Goal: Transaction & Acquisition: Obtain resource

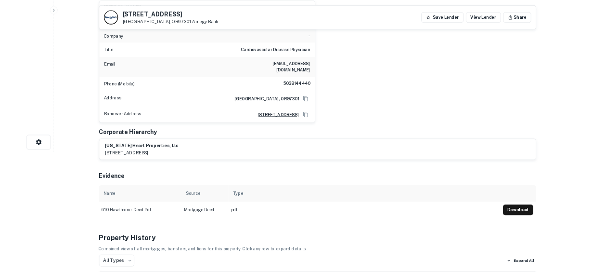
scroll to position [186, 0]
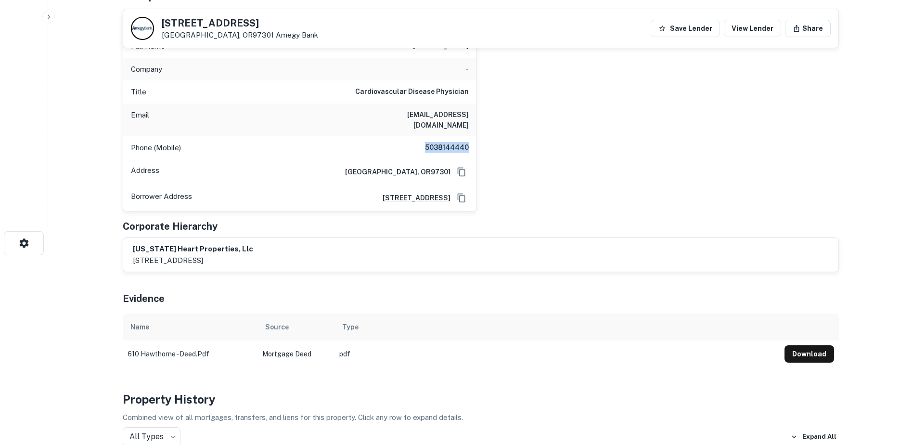
drag, startPoint x: 424, startPoint y: 136, endPoint x: 475, endPoint y: 136, distance: 51.0
click at [475, 136] on div "Phone (Mobile) 5038144440" at bounding box center [299, 147] width 353 height 23
copy h6 "5038144440"
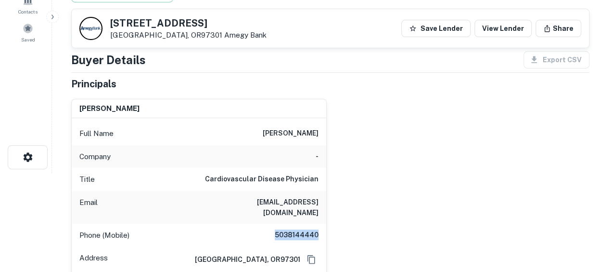
scroll to position [0, 0]
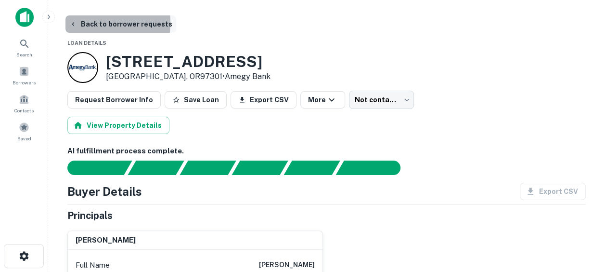
click at [70, 22] on icon "button" at bounding box center [73, 24] width 8 height 8
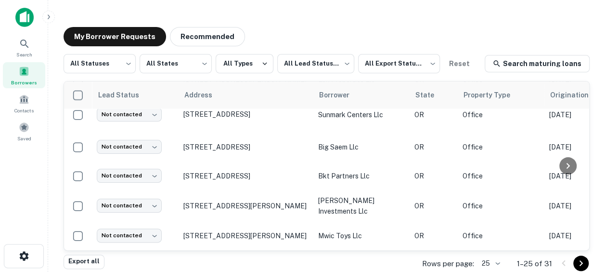
scroll to position [4, 0]
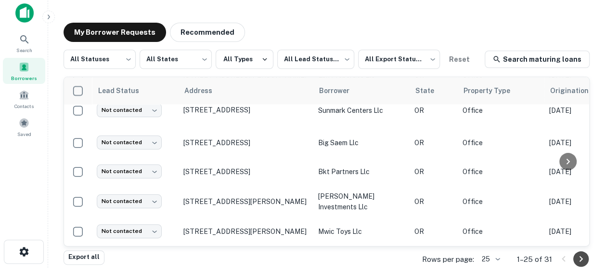
click at [583, 257] on icon "Go to next page" at bounding box center [581, 259] width 12 height 12
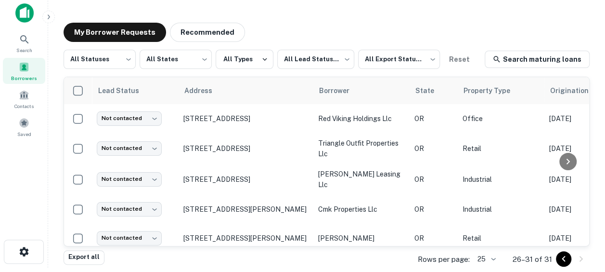
scroll to position [48, 0]
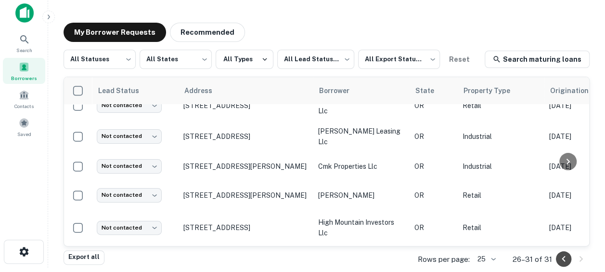
click at [564, 263] on icon "Go to previous page" at bounding box center [564, 259] width 12 height 12
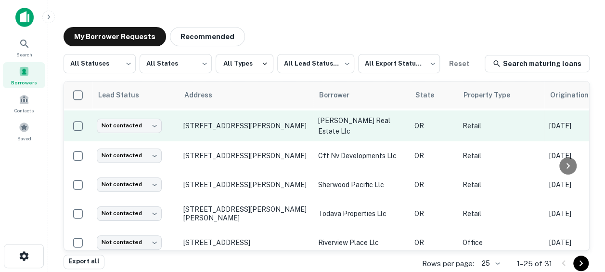
scroll to position [206, 0]
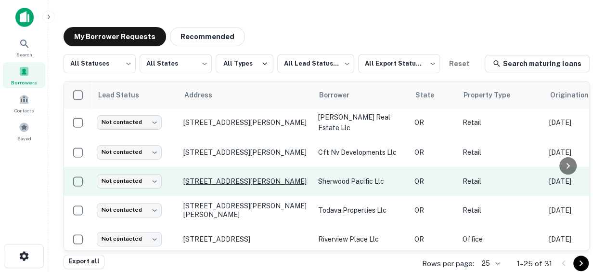
click at [260, 177] on p "[STREET_ADDRESS][PERSON_NAME]" at bounding box center [245, 181] width 125 height 9
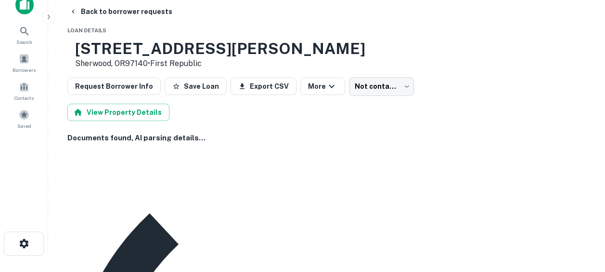
scroll to position [12, 0]
click at [74, 10] on icon "button" at bounding box center [73, 12] width 8 height 8
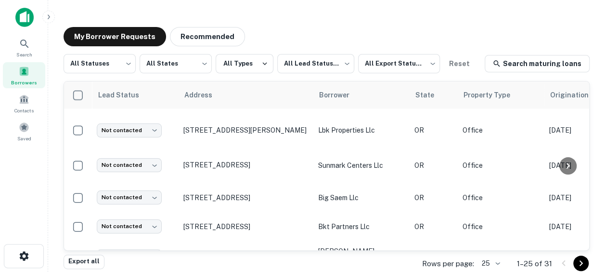
scroll to position [679, 0]
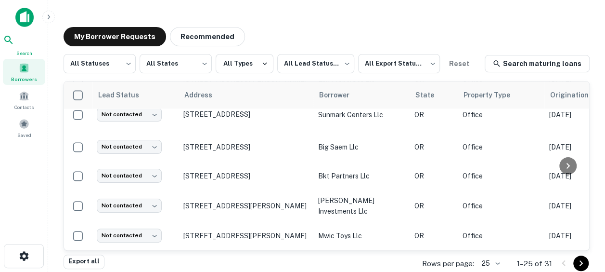
click at [29, 51] on span "Search" at bounding box center [24, 53] width 42 height 8
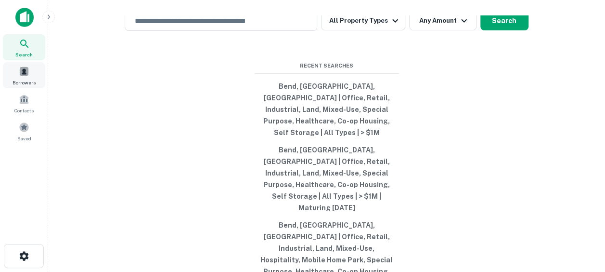
click at [27, 78] on span "Borrowers" at bounding box center [24, 82] width 23 height 8
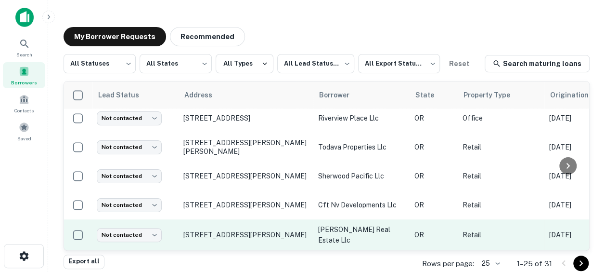
scroll to position [4, 0]
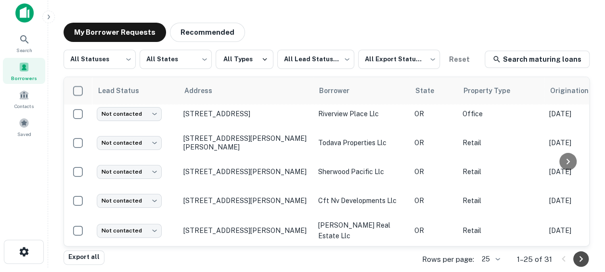
click at [577, 260] on icon "Go to next page" at bounding box center [581, 259] width 12 height 12
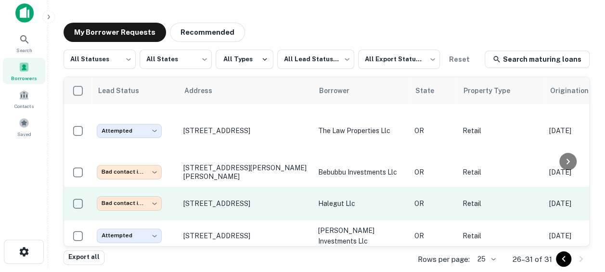
scroll to position [70, 0]
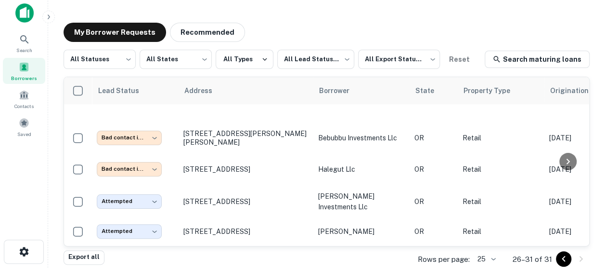
click at [564, 259] on icon "Go to previous page" at bounding box center [564, 259] width 12 height 12
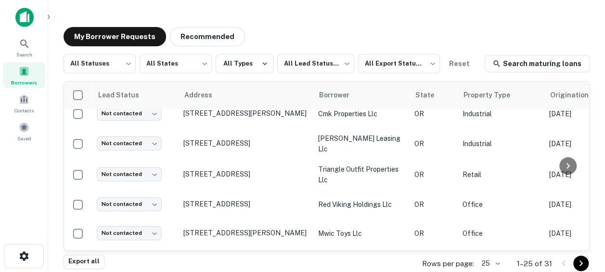
scroll to position [73, 0]
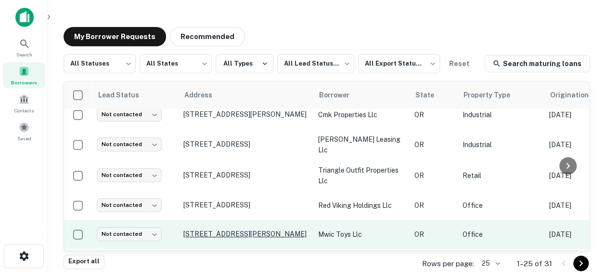
click at [236, 229] on p "[STREET_ADDRESS][PERSON_NAME]" at bounding box center [245, 233] width 125 height 9
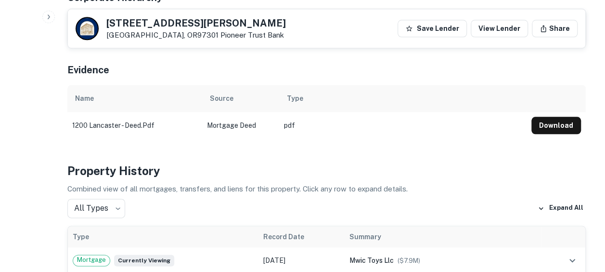
scroll to position [496, 0]
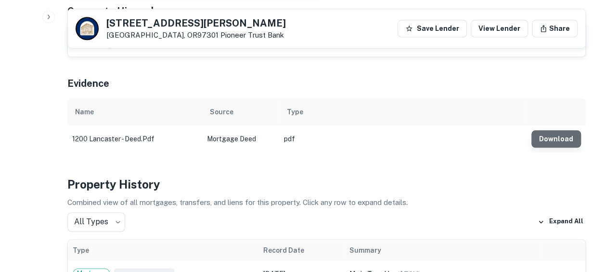
click at [567, 130] on button "Download" at bounding box center [557, 138] width 50 height 17
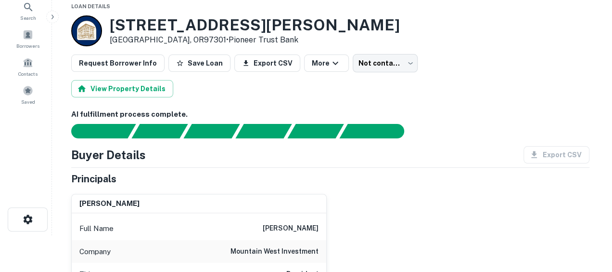
scroll to position [0, 0]
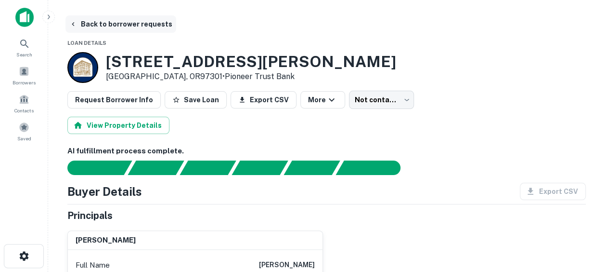
click at [78, 28] on button "Back to borrower requests" at bounding box center [120, 23] width 111 height 17
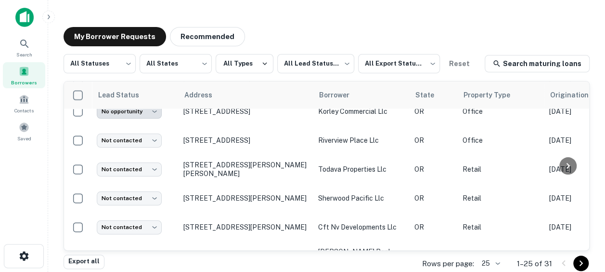
scroll to position [657, 0]
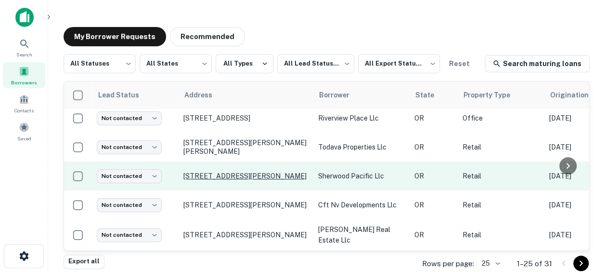
click at [250, 171] on p "[STREET_ADDRESS][PERSON_NAME]" at bounding box center [245, 175] width 125 height 9
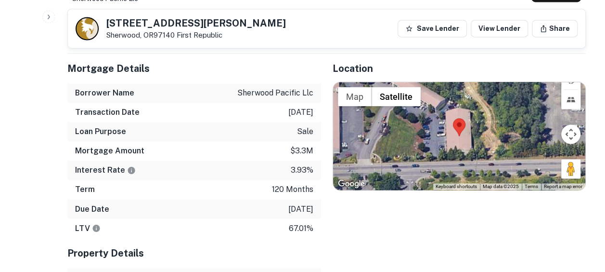
scroll to position [699, 0]
click at [423, 159] on div at bounding box center [459, 136] width 253 height 108
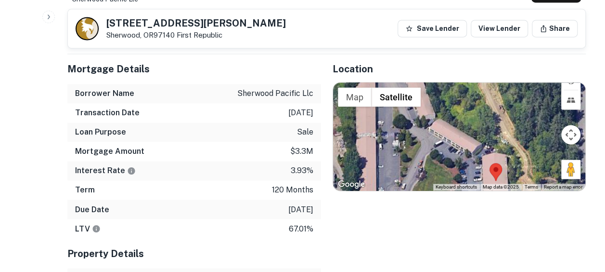
drag, startPoint x: 465, startPoint y: 141, endPoint x: 504, endPoint y: 182, distance: 56.6
click at [504, 182] on div at bounding box center [459, 136] width 253 height 108
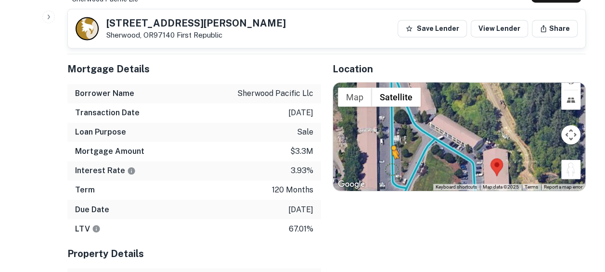
drag, startPoint x: 569, startPoint y: 187, endPoint x: 390, endPoint y: 189, distance: 179.1
click at [390, 189] on div "To activate drag with keyboard, press Alt + Enter. Once in keyboard drag state,…" at bounding box center [459, 136] width 253 height 108
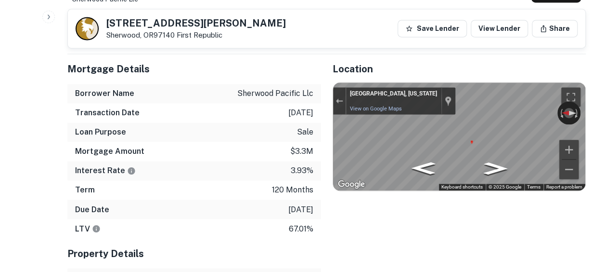
click at [320, 166] on div "Mortgage Details Borrower Name sherwood pacific llc Transaction Date 2/2/2016 L…" at bounding box center [321, 199] width 530 height 291
click at [388, 114] on div "Sherwood, Oregon Sherwood, Oregon View on Google Maps Custom Imagery" at bounding box center [400, 100] width 109 height 27
click at [377, 112] on link "View on Google Maps" at bounding box center [376, 108] width 52 height 6
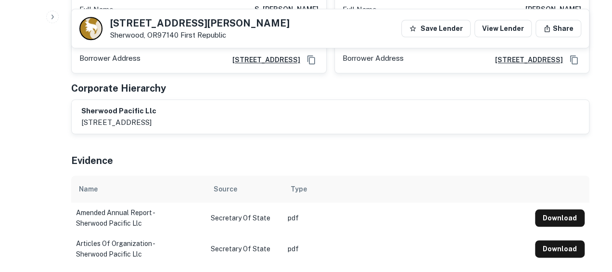
scroll to position [0, 0]
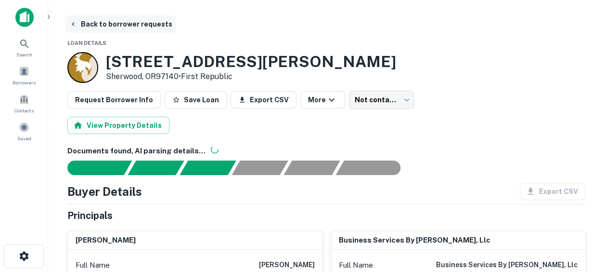
click at [83, 24] on button "Back to borrower requests" at bounding box center [120, 23] width 111 height 17
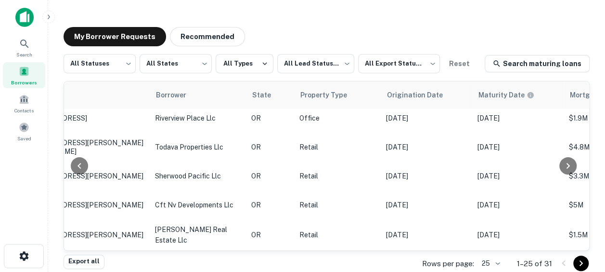
scroll to position [656, 0]
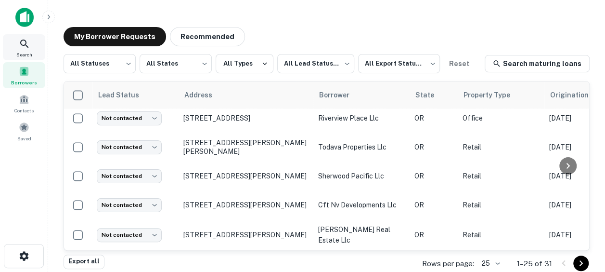
click at [23, 49] on div "Search" at bounding box center [24, 47] width 42 height 26
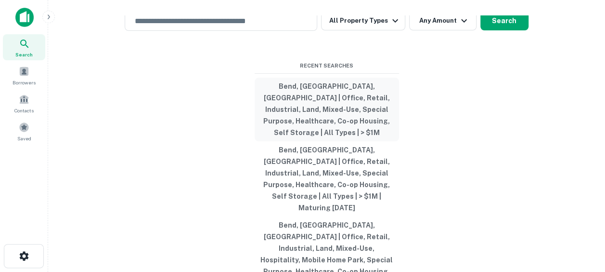
click at [347, 127] on button "Bend, [GEOGRAPHIC_DATA], [GEOGRAPHIC_DATA] | Office, Retail, Industrial, Land, …" at bounding box center [327, 110] width 144 height 64
type input "**********"
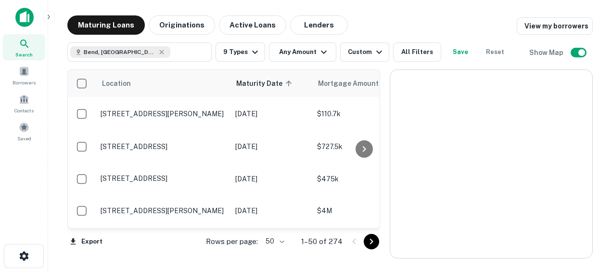
scroll to position [656, 0]
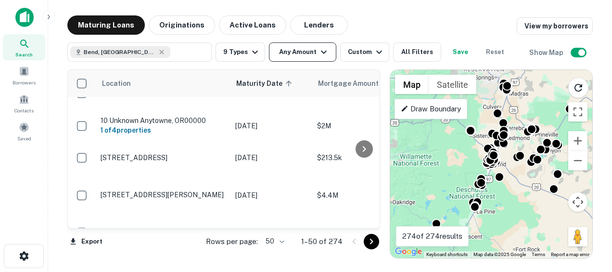
click at [307, 51] on button "Any Amount" at bounding box center [302, 51] width 67 height 19
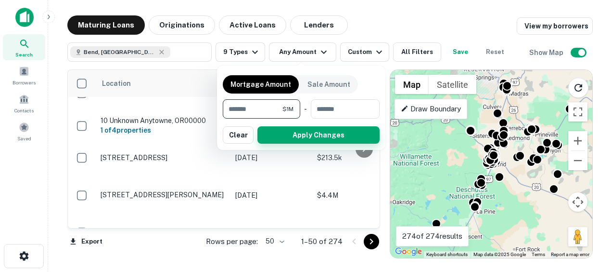
type input "*******"
click at [295, 134] on button "Apply Changes" at bounding box center [319, 134] width 122 height 17
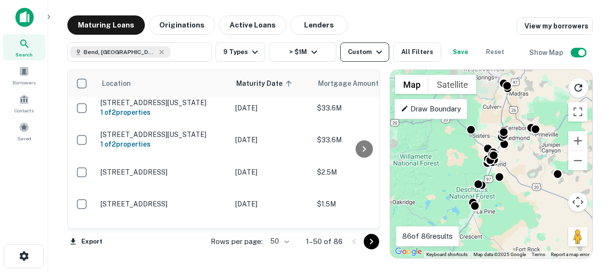
click at [365, 49] on div "Custom" at bounding box center [366, 52] width 37 height 12
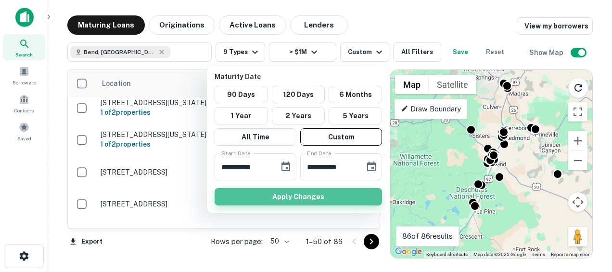
click at [268, 195] on button "Apply Changes" at bounding box center [299, 196] width 168 height 17
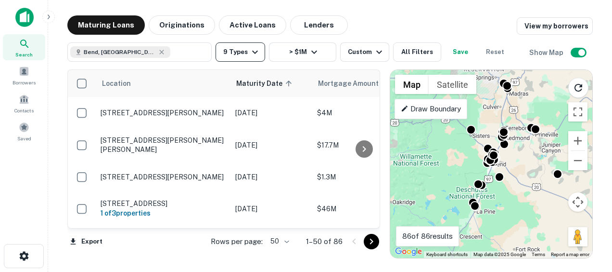
click at [249, 52] on icon "button" at bounding box center [255, 52] width 12 height 12
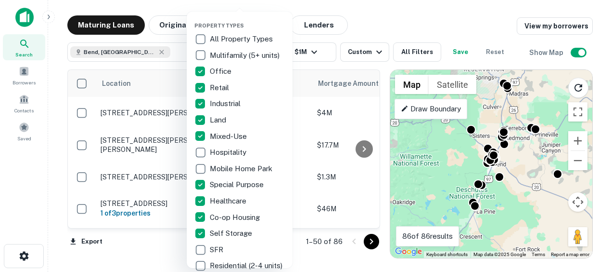
click at [370, 26] on div at bounding box center [306, 136] width 612 height 272
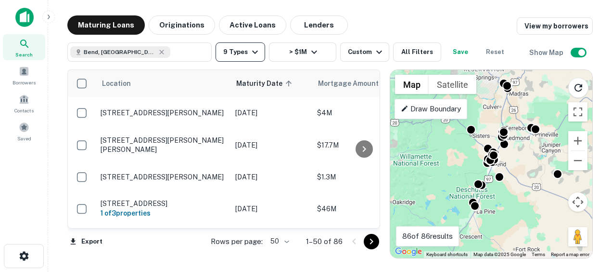
click at [251, 54] on icon "button" at bounding box center [255, 52] width 12 height 12
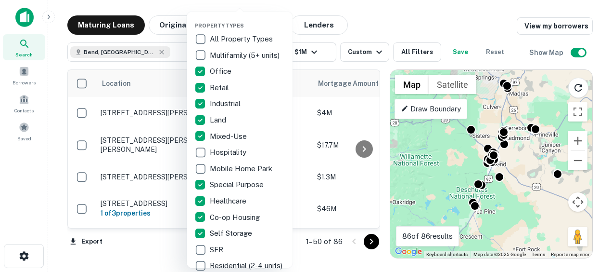
click at [394, 26] on div at bounding box center [306, 136] width 612 height 272
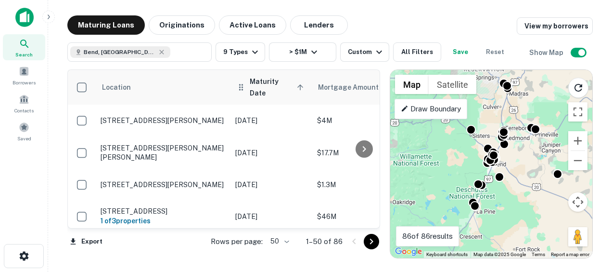
click at [267, 82] on span "Maturity Date sorted ascending" at bounding box center [278, 87] width 57 height 23
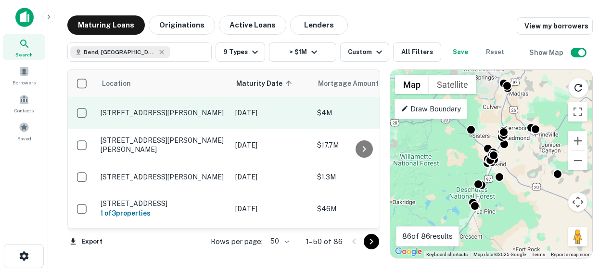
click at [139, 111] on p "[STREET_ADDRESS][PERSON_NAME]" at bounding box center [163, 112] width 125 height 9
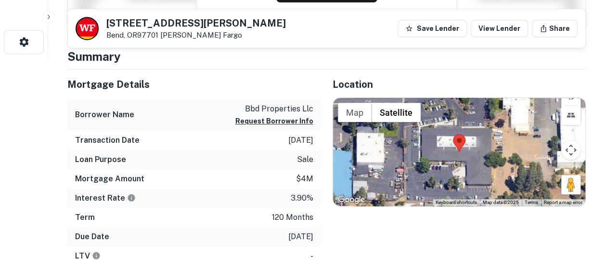
scroll to position [213, 0]
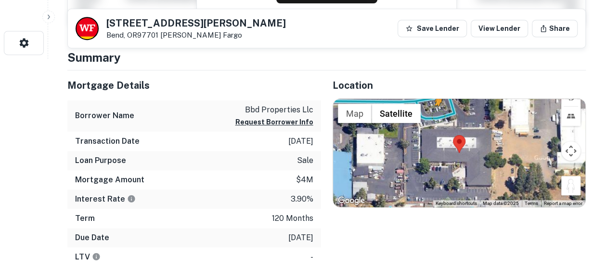
drag, startPoint x: 568, startPoint y: 181, endPoint x: 437, endPoint y: 115, distance: 147.1
click at [437, 115] on div "To activate drag with keyboard, press Alt + Enter. Once in keyboard drag state,…" at bounding box center [459, 153] width 253 height 108
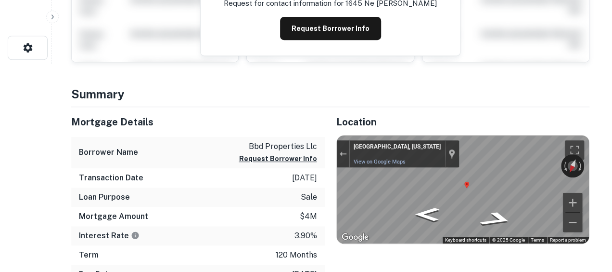
scroll to position [0, 0]
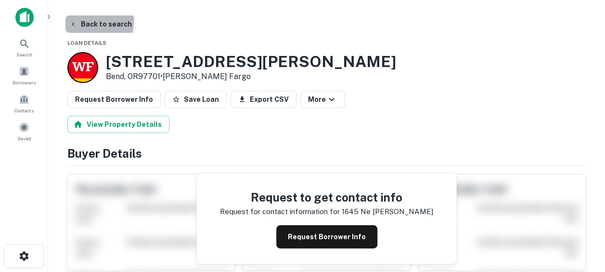
click at [81, 21] on button "Back to search" at bounding box center [100, 23] width 70 height 17
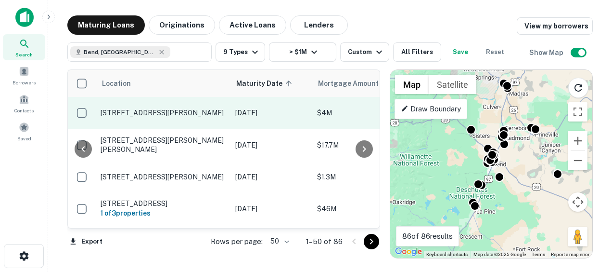
scroll to position [0, 153]
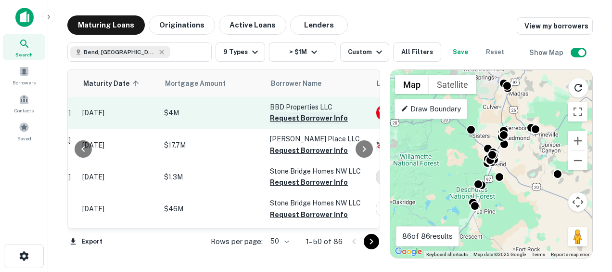
click at [288, 118] on button "Request Borrower Info" at bounding box center [309, 118] width 78 height 12
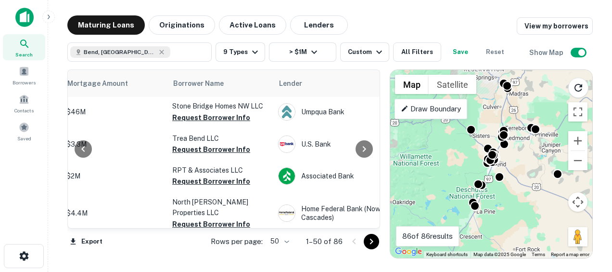
scroll to position [96, 251]
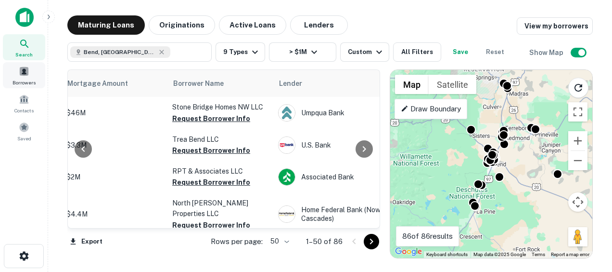
click at [26, 73] on span at bounding box center [24, 71] width 11 height 11
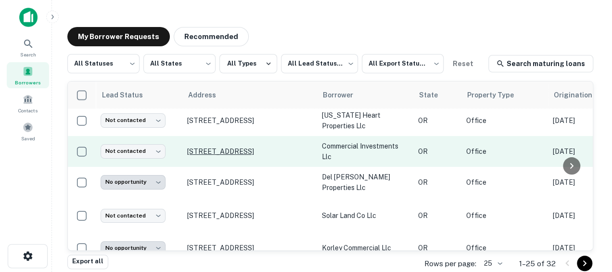
scroll to position [522, 0]
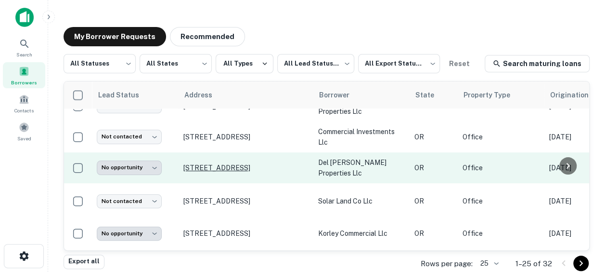
click at [199, 170] on p "[STREET_ADDRESS]" at bounding box center [245, 167] width 125 height 9
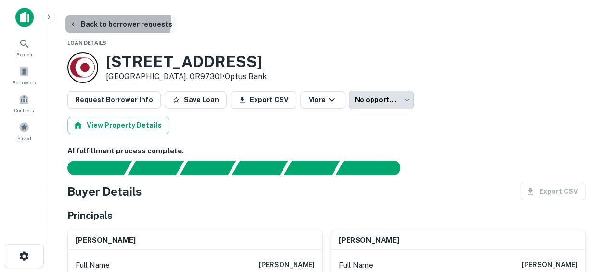
click at [70, 21] on icon "button" at bounding box center [73, 24] width 8 height 8
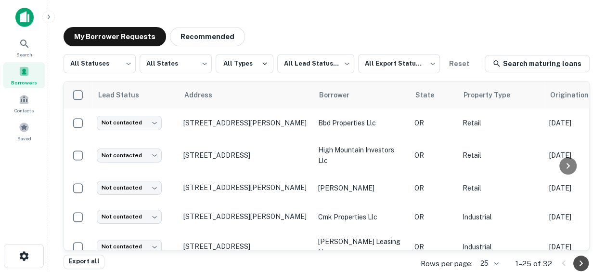
click at [578, 264] on icon "Go to next page" at bounding box center [581, 263] width 12 height 12
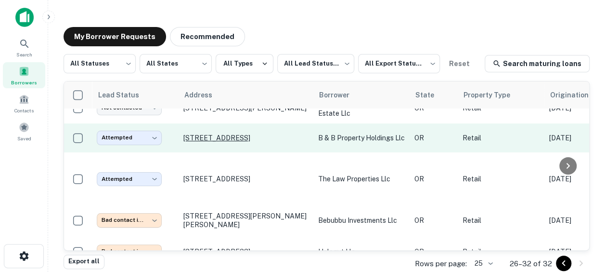
scroll to position [15, 0]
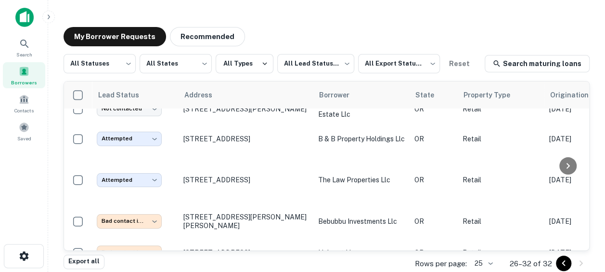
click at [564, 263] on icon "Go to previous page" at bounding box center [564, 263] width 12 height 12
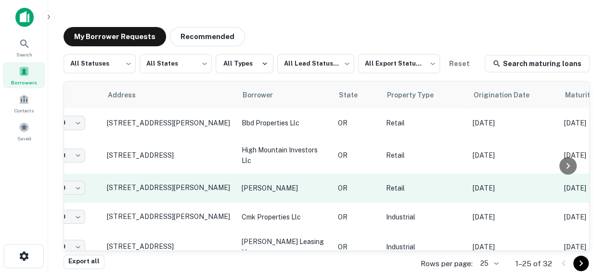
scroll to position [15, 1]
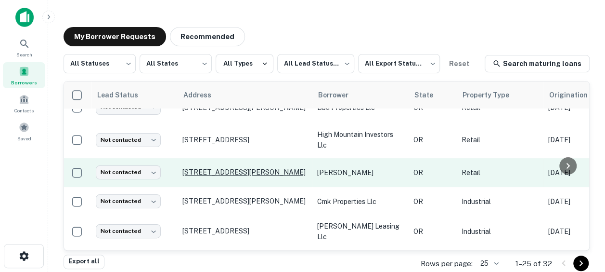
click at [218, 169] on p "[STREET_ADDRESS][PERSON_NAME]" at bounding box center [244, 172] width 125 height 9
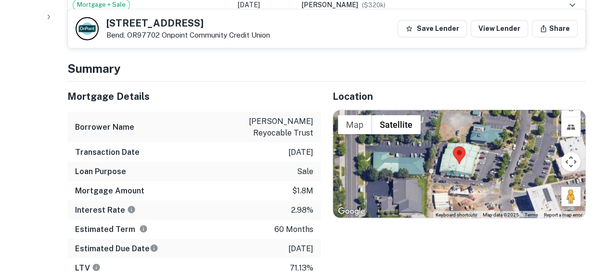
scroll to position [784, 0]
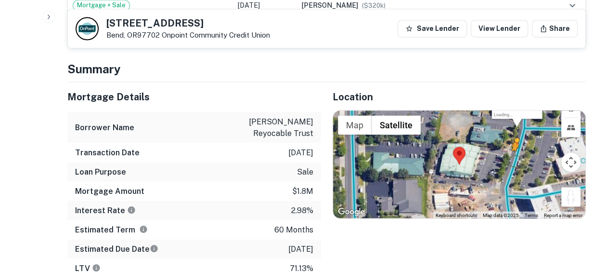
drag, startPoint x: 576, startPoint y: 177, endPoint x: 504, endPoint y: 137, distance: 83.0
click at [504, 137] on div "To activate drag with keyboard, press Alt + Enter. Once in keyboard drag state,…" at bounding box center [459, 164] width 253 height 108
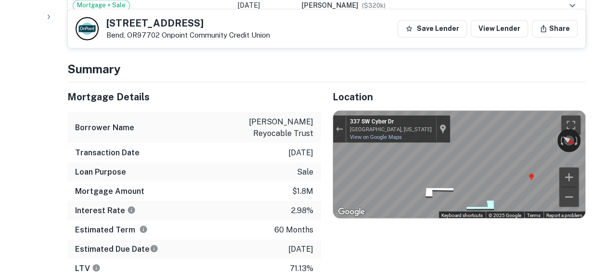
click at [491, 195] on icon "Go North, SW Cyber Dr" at bounding box center [484, 206] width 71 height 22
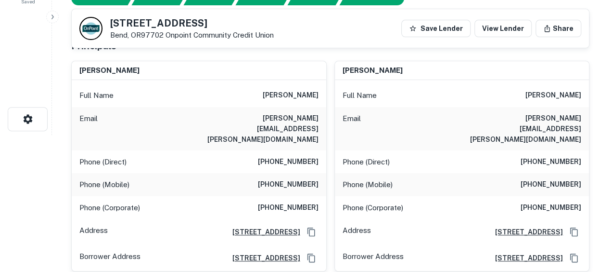
scroll to position [0, 0]
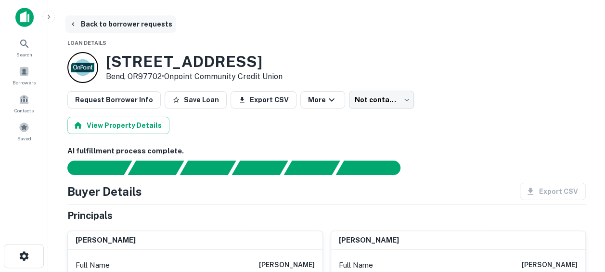
click at [72, 27] on icon "button" at bounding box center [73, 24] width 8 height 8
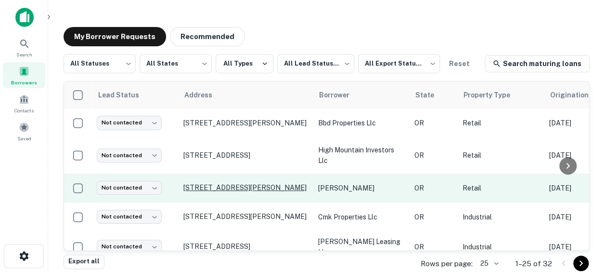
click at [255, 185] on p "[STREET_ADDRESS][PERSON_NAME]" at bounding box center [245, 187] width 125 height 9
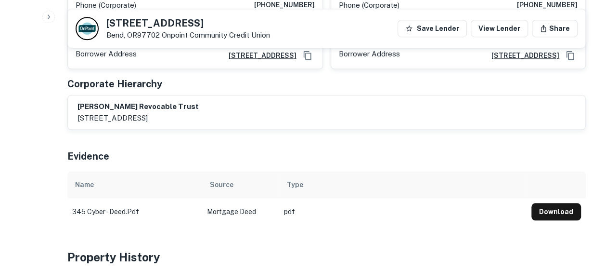
scroll to position [338, 0]
click at [560, 203] on button "Download" at bounding box center [557, 211] width 50 height 17
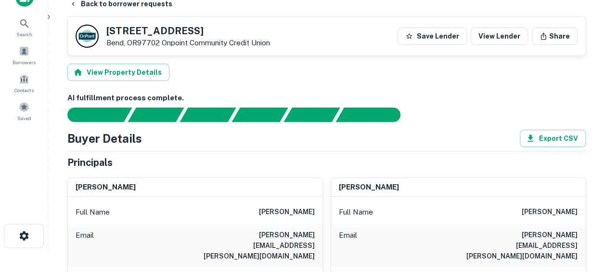
scroll to position [0, 0]
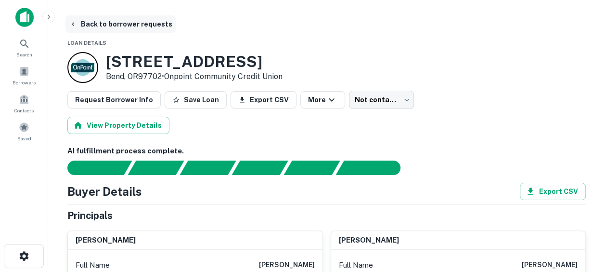
click at [94, 22] on button "Back to borrower requests" at bounding box center [120, 23] width 111 height 17
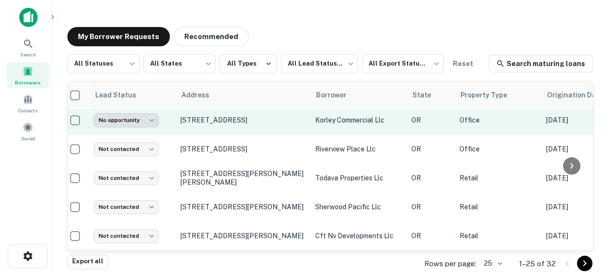
scroll to position [656, 7]
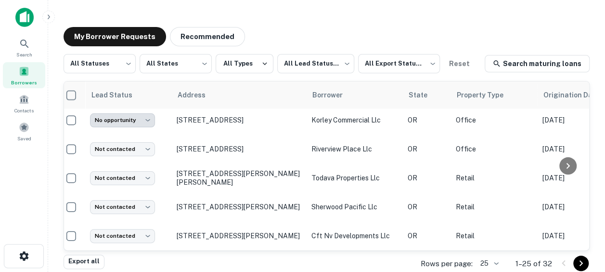
click at [582, 261] on icon "Go to next page" at bounding box center [581, 263] width 12 height 12
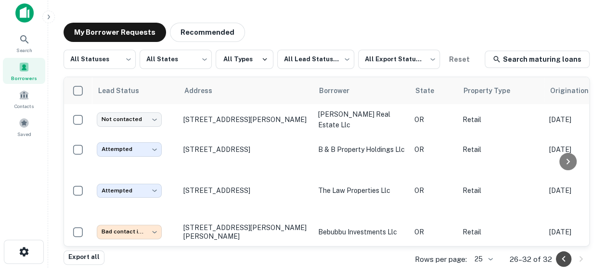
click at [563, 260] on icon "Go to previous page" at bounding box center [563, 259] width 3 height 6
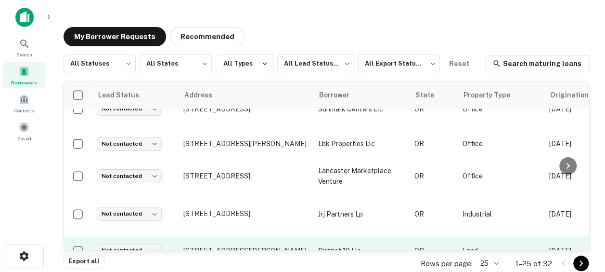
scroll to position [348, 0]
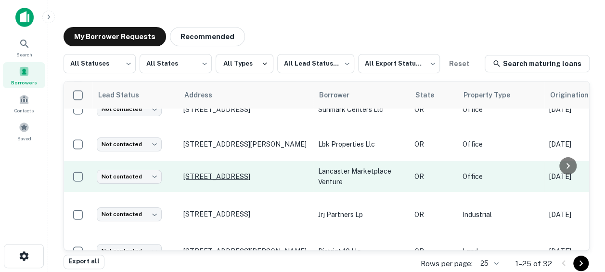
click at [255, 173] on p "[STREET_ADDRESS]" at bounding box center [245, 176] width 125 height 9
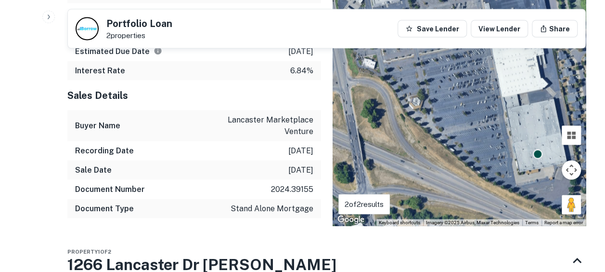
scroll to position [898, 0]
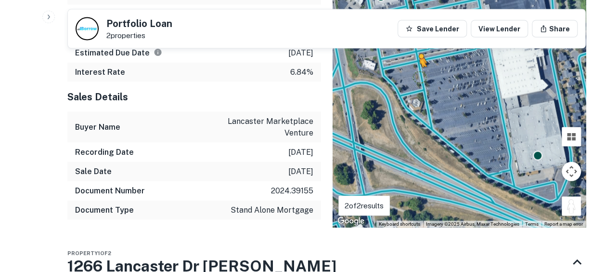
drag, startPoint x: 567, startPoint y: 194, endPoint x: 418, endPoint y: 62, distance: 199.2
click at [418, 62] on div "To activate drag with keyboard, press Alt + Enter. Once in keyboard drag state,…" at bounding box center [460, 81] width 254 height 292
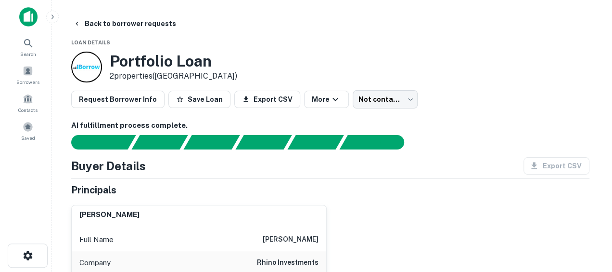
scroll to position [0, 0]
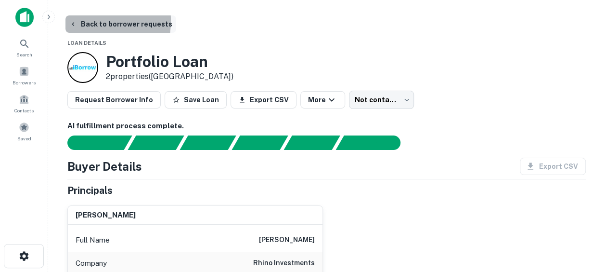
click at [80, 21] on button "Back to borrower requests" at bounding box center [120, 23] width 111 height 17
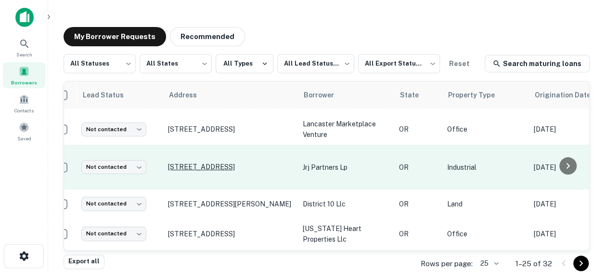
scroll to position [395, 0]
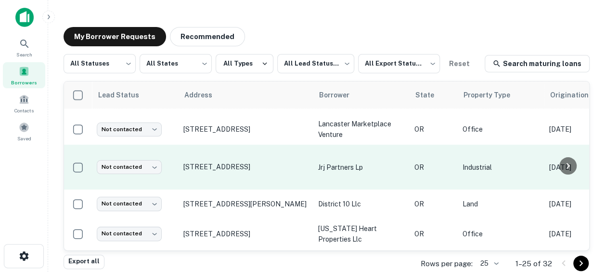
click at [221, 158] on td "[STREET_ADDRESS]" at bounding box center [246, 166] width 135 height 45
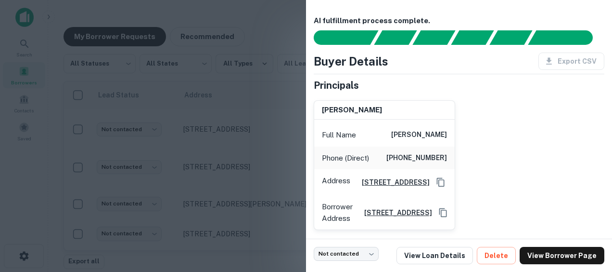
click at [202, 168] on div at bounding box center [306, 136] width 612 height 272
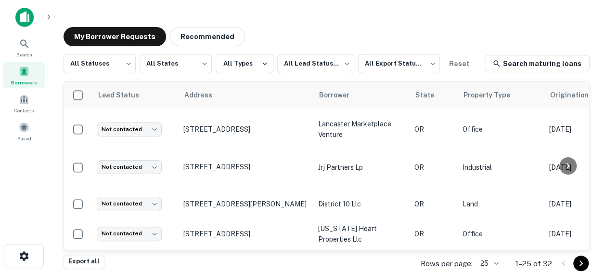
click at [202, 168] on p "[STREET_ADDRESS]" at bounding box center [245, 166] width 125 height 9
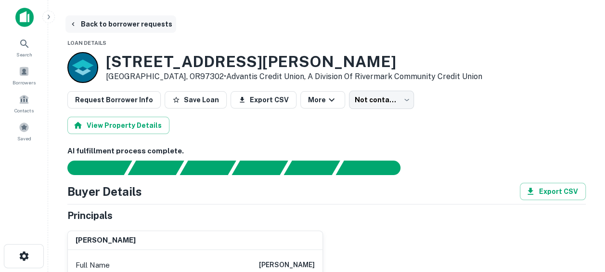
click at [84, 20] on button "Back to borrower requests" at bounding box center [120, 23] width 111 height 17
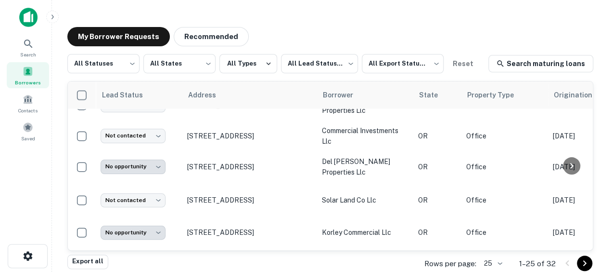
scroll to position [524, 0]
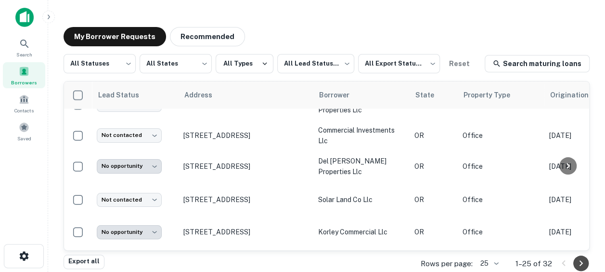
click at [582, 263] on icon "Go to next page" at bounding box center [581, 263] width 3 height 6
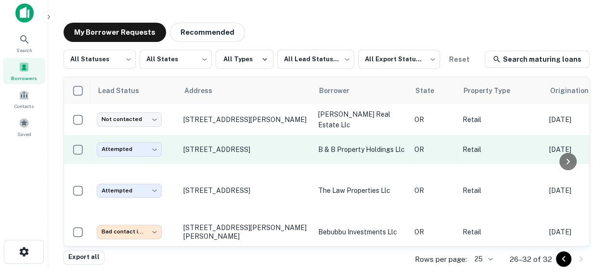
click at [341, 147] on p "b & b property holdings llc" at bounding box center [361, 149] width 87 height 11
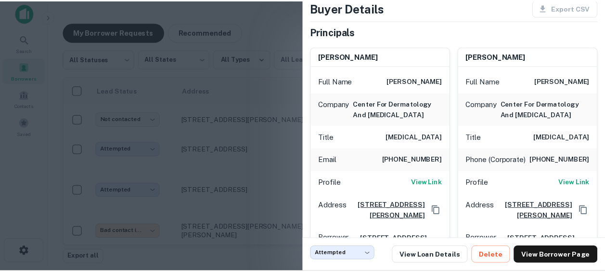
scroll to position [53, 0]
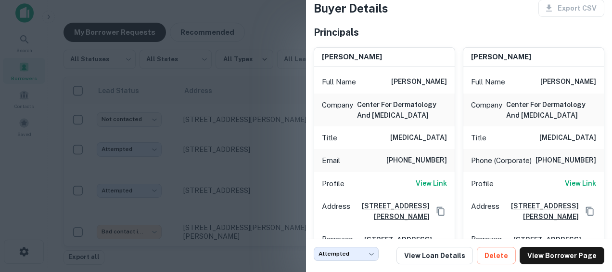
click at [253, 164] on div at bounding box center [306, 136] width 612 height 272
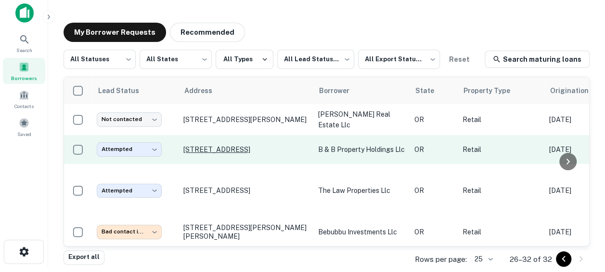
click at [234, 148] on p "[STREET_ADDRESS]" at bounding box center [245, 149] width 125 height 9
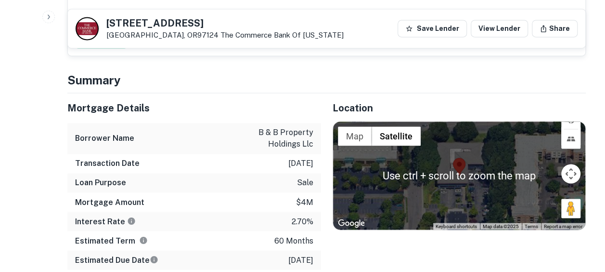
scroll to position [736, 0]
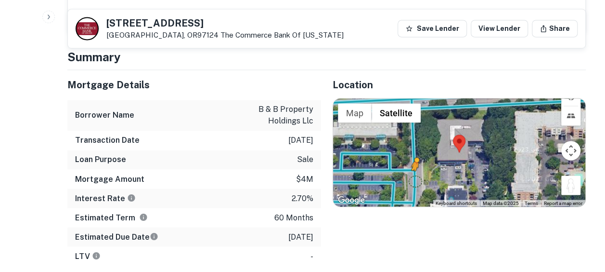
drag, startPoint x: 571, startPoint y: 192, endPoint x: 415, endPoint y: 186, distance: 156.1
click at [415, 186] on div "To activate drag with keyboard, press Alt + Enter. Once in keyboard drag state,…" at bounding box center [459, 152] width 253 height 108
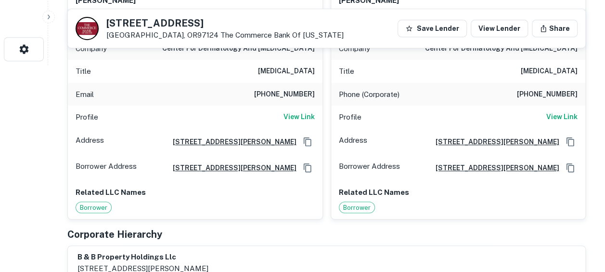
scroll to position [0, 0]
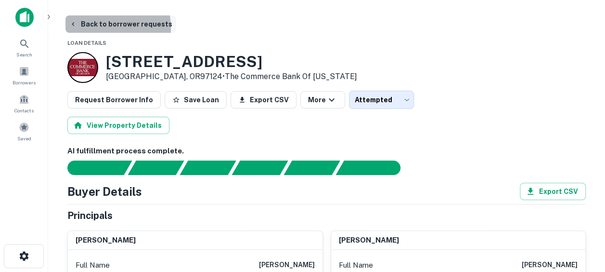
click at [76, 29] on button "Back to borrower requests" at bounding box center [120, 23] width 111 height 17
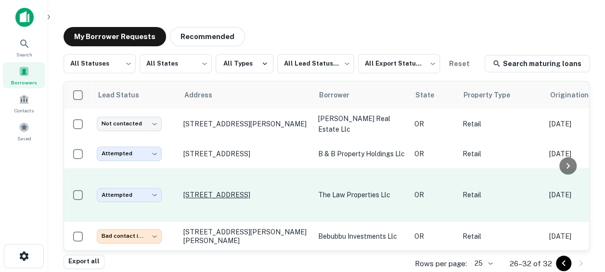
click at [252, 190] on p "[STREET_ADDRESS]" at bounding box center [245, 194] width 125 height 9
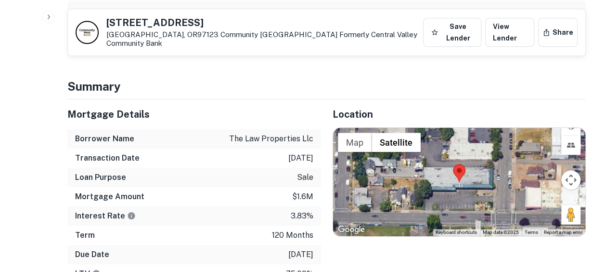
scroll to position [513, 0]
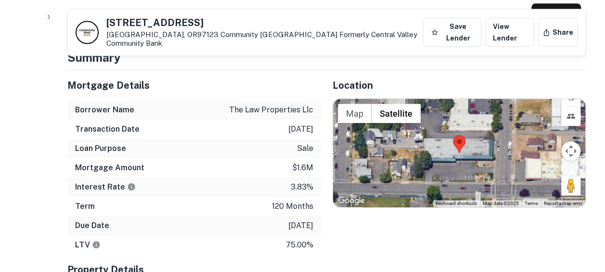
drag, startPoint x: 570, startPoint y: 169, endPoint x: 446, endPoint y: 158, distance: 124.2
click at [446, 158] on div "Map Terrain Satellite Labels Keyboard shortcuts Map Data Map data ©2025 Map dat…" at bounding box center [459, 153] width 253 height 108
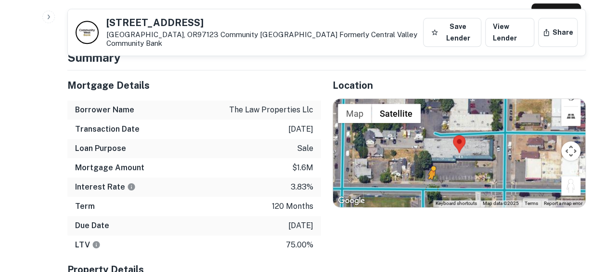
drag, startPoint x: 568, startPoint y: 178, endPoint x: 429, endPoint y: 175, distance: 139.6
click at [429, 175] on div "To activate drag with keyboard, press Alt + Enter. Once in keyboard drag state,…" at bounding box center [459, 153] width 253 height 108
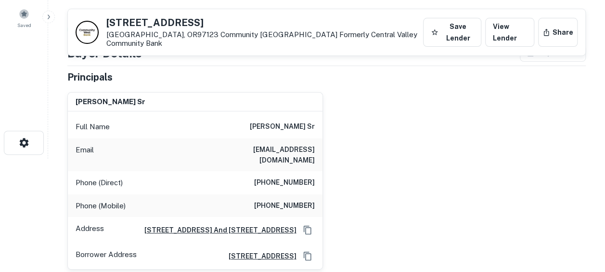
scroll to position [0, 0]
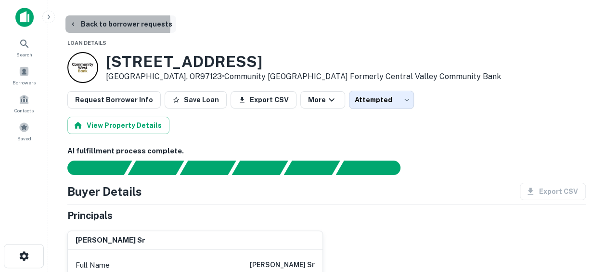
click at [76, 24] on icon "button" at bounding box center [73, 24] width 8 height 8
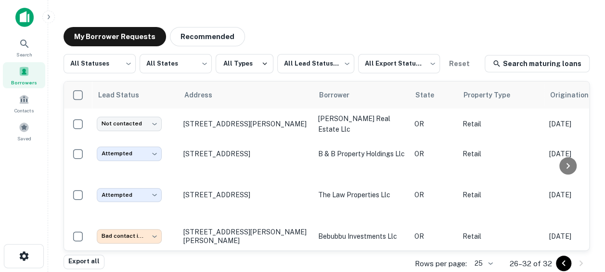
click at [560, 263] on icon "Go to previous page" at bounding box center [564, 263] width 12 height 12
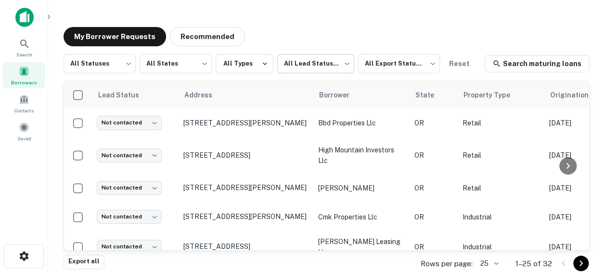
click at [332, 63] on body "Search Borrowers Contacts Saved My Borrower Requests Recommended All Statuses *…" at bounding box center [302, 136] width 605 height 272
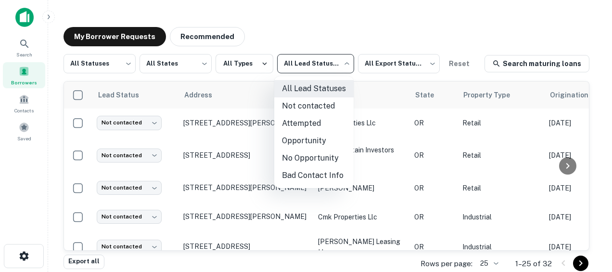
click at [302, 103] on li "Not contacted" at bounding box center [313, 105] width 79 height 17
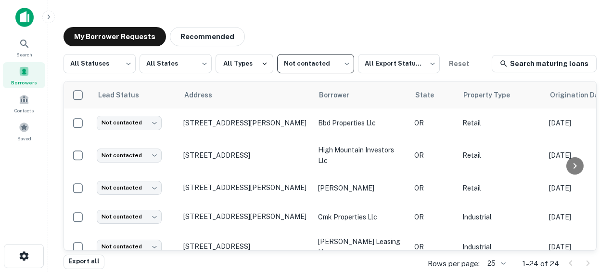
click at [340, 60] on body "Search Borrowers Contacts Saved My Borrower Requests Recommended All Statuses *…" at bounding box center [306, 136] width 612 height 272
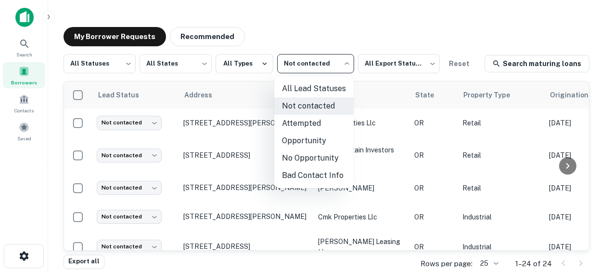
click at [319, 84] on li "All Lead Statuses" at bounding box center [313, 88] width 79 height 17
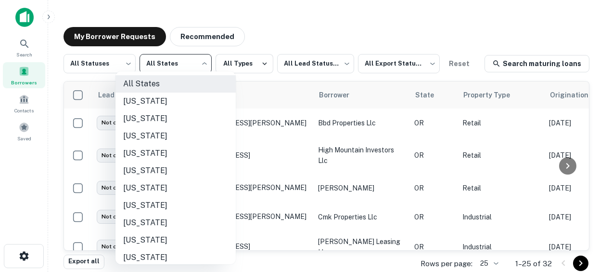
click at [195, 65] on body "Search Borrowers Contacts Saved My Borrower Requests Recommended All Statuses *…" at bounding box center [306, 136] width 612 height 272
click at [195, 65] on div at bounding box center [306, 136] width 612 height 272
click at [178, 65] on body "Search Borrowers Contacts Saved My Borrower Requests Recommended All Statuses *…" at bounding box center [306, 136] width 612 height 272
click at [257, 22] on div at bounding box center [306, 136] width 612 height 272
click at [192, 70] on body "Search Borrowers Contacts Saved My Borrower Requests Recommended All Statuses *…" at bounding box center [306, 136] width 612 height 272
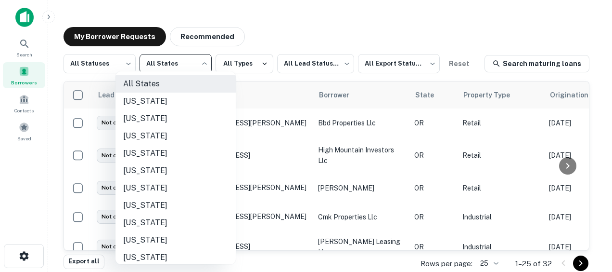
click at [287, 28] on div at bounding box center [306, 136] width 612 height 272
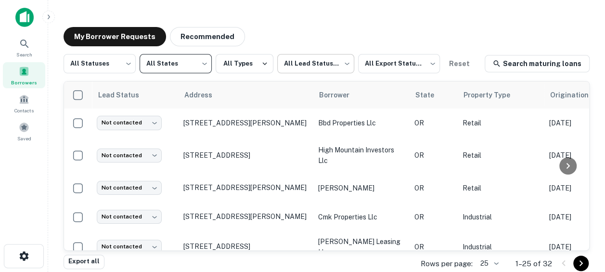
click at [340, 65] on body "Search Borrowers Contacts Saved My Borrower Requests Recommended All Statuses *…" at bounding box center [302, 136] width 605 height 272
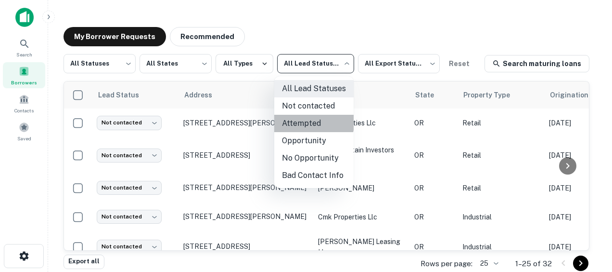
click at [303, 120] on li "Attempted" at bounding box center [313, 123] width 79 height 17
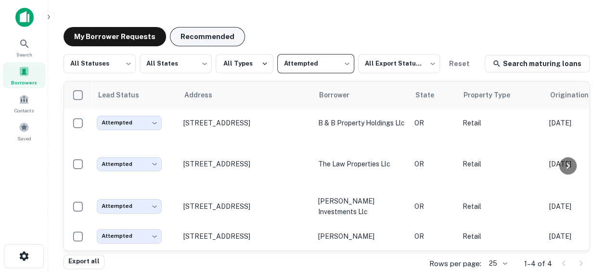
click at [200, 37] on button "Recommended" at bounding box center [207, 36] width 75 height 19
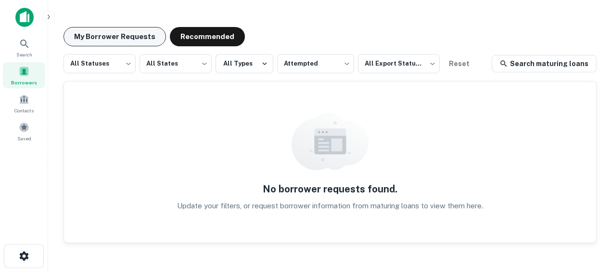
click at [120, 33] on button "My Borrower Requests" at bounding box center [115, 36] width 103 height 19
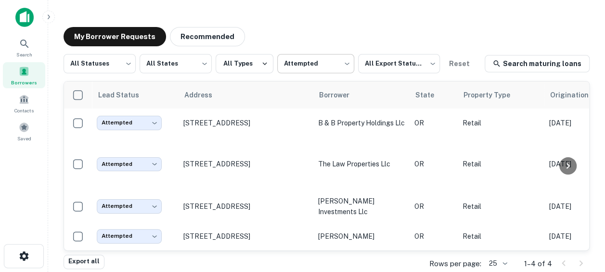
click at [323, 65] on body "Search Borrowers Contacts Saved My Borrower Requests Recommended All Statuses *…" at bounding box center [302, 136] width 605 height 272
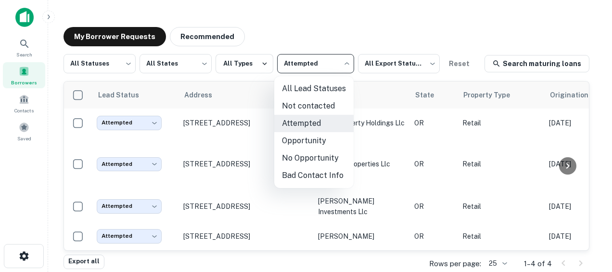
click at [294, 155] on li "No Opportunity" at bounding box center [313, 157] width 79 height 17
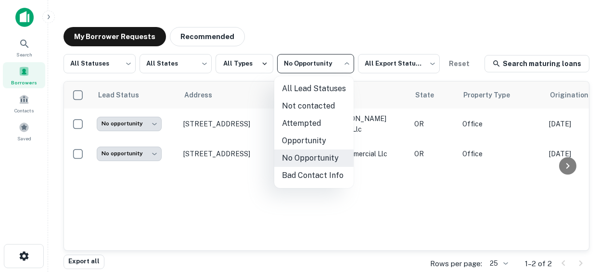
click at [315, 63] on body "**********" at bounding box center [306, 136] width 612 height 272
click at [297, 173] on li "Bad Contact Info" at bounding box center [313, 175] width 79 height 17
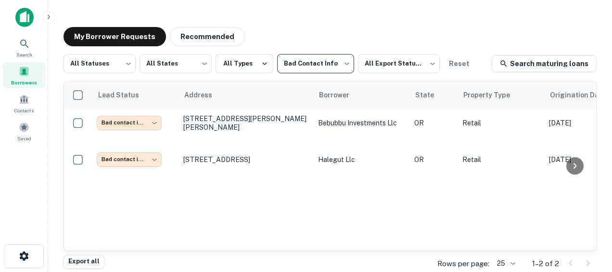
click at [325, 56] on body "**********" at bounding box center [306, 136] width 612 height 272
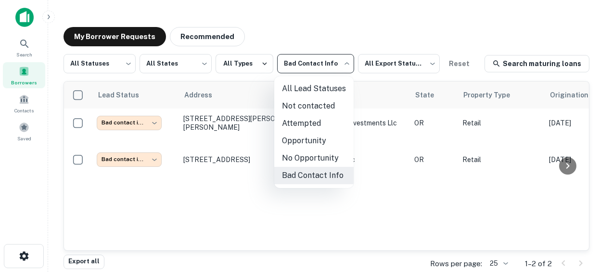
click at [320, 158] on li "No Opportunity" at bounding box center [313, 157] width 79 height 17
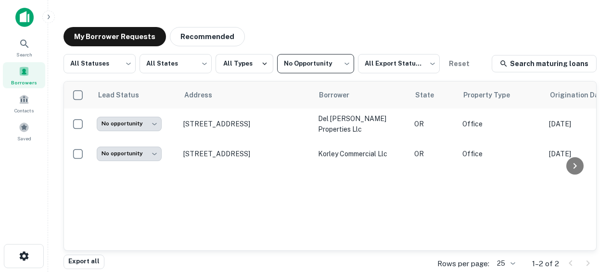
click at [336, 63] on body "**********" at bounding box center [306, 136] width 612 height 272
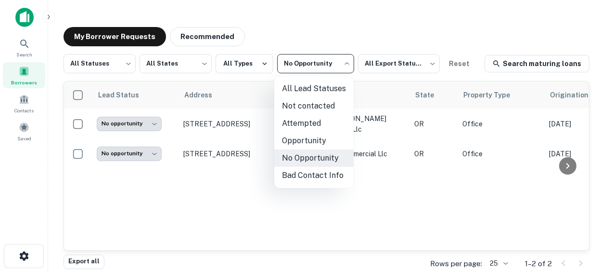
click at [309, 137] on li "Opportunity" at bounding box center [313, 140] width 79 height 17
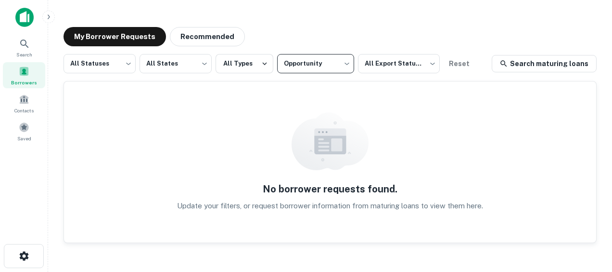
click at [335, 62] on body "**********" at bounding box center [306, 136] width 612 height 272
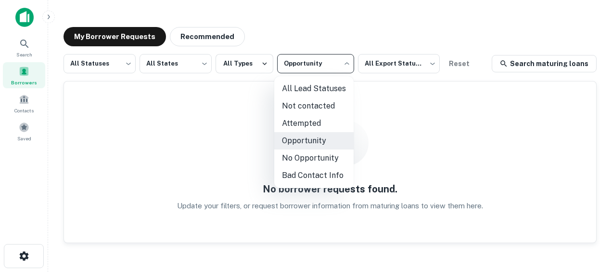
click at [303, 87] on li "All Lead Statuses" at bounding box center [313, 88] width 79 height 17
type input "***"
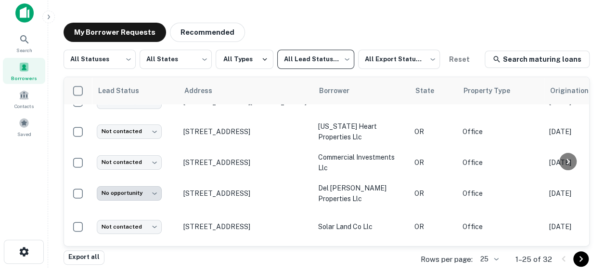
scroll to position [492, 0]
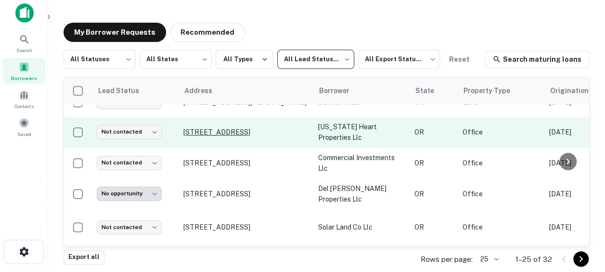
click at [230, 136] on p "[STREET_ADDRESS]" at bounding box center [245, 132] width 125 height 9
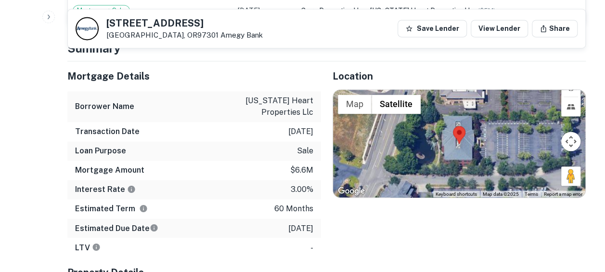
scroll to position [690, 0]
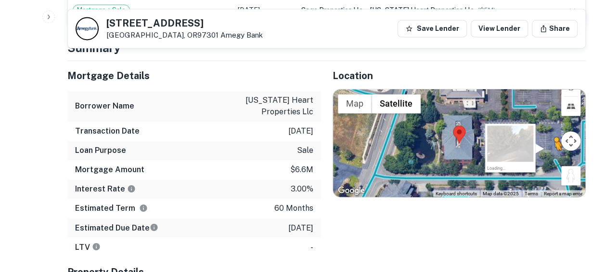
drag, startPoint x: 565, startPoint y: 176, endPoint x: 553, endPoint y: 154, distance: 25.0
click at [553, 154] on div "To activate drag with keyboard, press Alt + Enter. Once in keyboard drag state,…" at bounding box center [459, 143] width 253 height 108
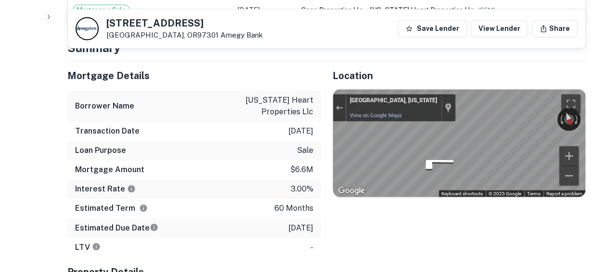
click at [302, 164] on div "Mortgage Details Borrower Name [US_STATE] heart properties llc Transaction Date…" at bounding box center [321, 222] width 530 height 322
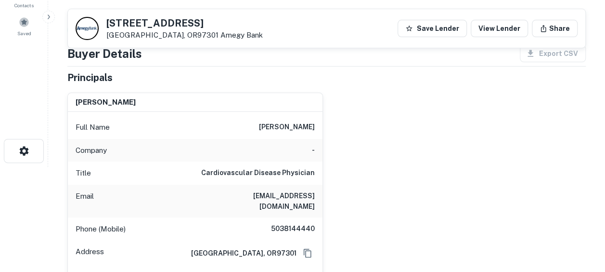
scroll to position [95, 0]
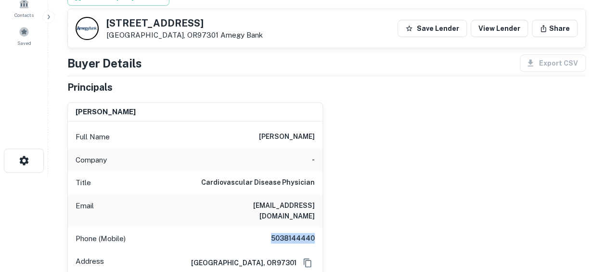
drag, startPoint x: 273, startPoint y: 228, endPoint x: 324, endPoint y: 224, distance: 50.7
click at [324, 224] on div "[PERSON_NAME] Full Name [PERSON_NAME] Company - Title Cardiovascular Disease Ph…" at bounding box center [323, 198] width 526 height 208
copy h6 "5038144440"
drag, startPoint x: 235, startPoint y: 200, endPoint x: 323, endPoint y: 196, distance: 87.7
click at [323, 196] on div "[PERSON_NAME] Full Name [PERSON_NAME] Company - Title Cardiovascular Disease Ph…" at bounding box center [195, 202] width 256 height 200
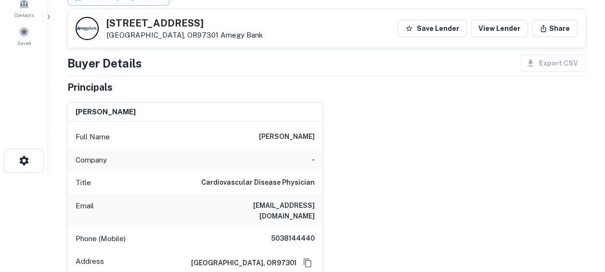
click at [354, 167] on div "[PERSON_NAME] Full Name [PERSON_NAME] Company - Title Cardiovascular Disease Ph…" at bounding box center [323, 198] width 526 height 208
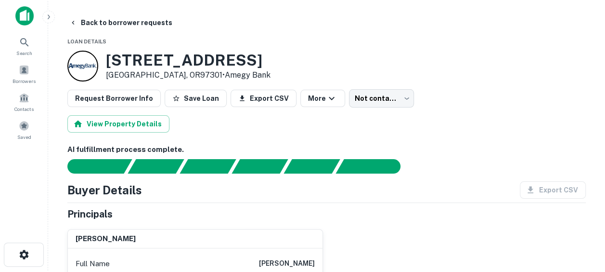
scroll to position [0, 0]
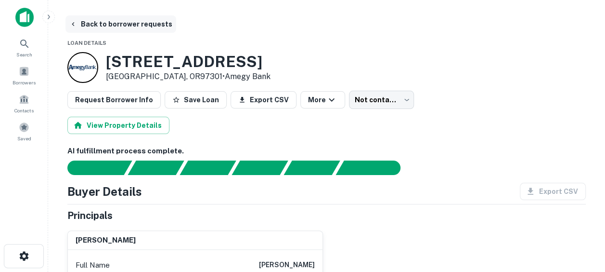
click at [75, 23] on icon "button" at bounding box center [73, 24] width 8 height 8
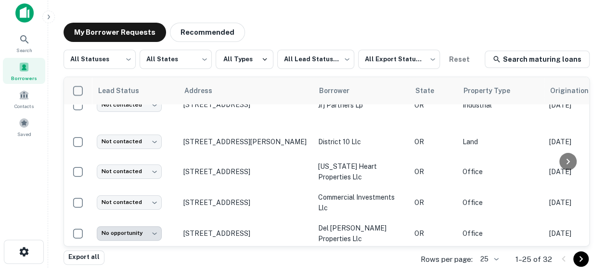
scroll to position [452, 0]
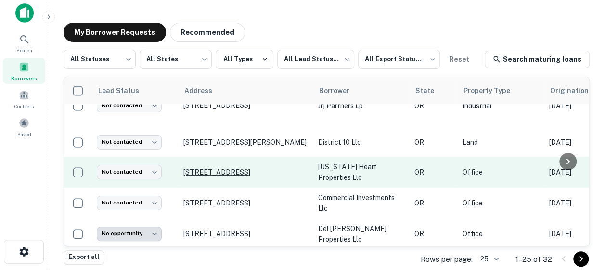
click at [271, 176] on p "[STREET_ADDRESS]" at bounding box center [245, 172] width 125 height 9
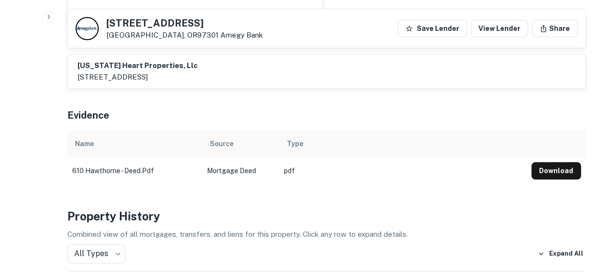
scroll to position [369, 0]
click at [552, 163] on button "Download" at bounding box center [557, 170] width 50 height 17
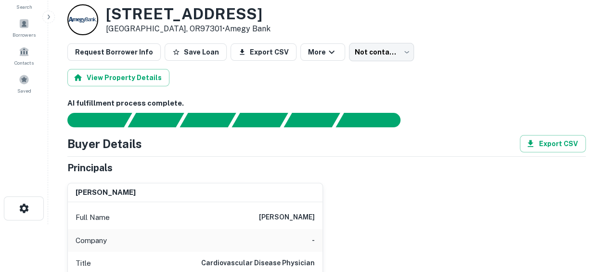
scroll to position [0, 0]
